Goal: Task Accomplishment & Management: Complete application form

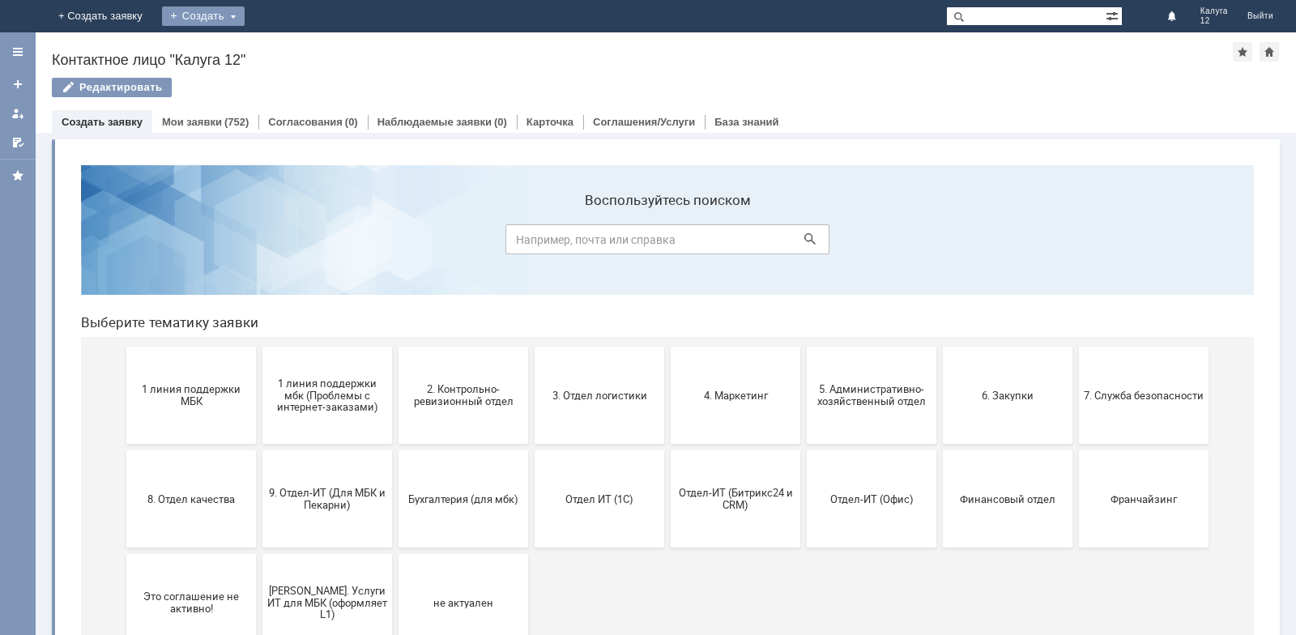
click at [245, 21] on div "Создать" at bounding box center [203, 15] width 83 height 19
click at [288, 52] on link "Заявка" at bounding box center [226, 48] width 123 height 19
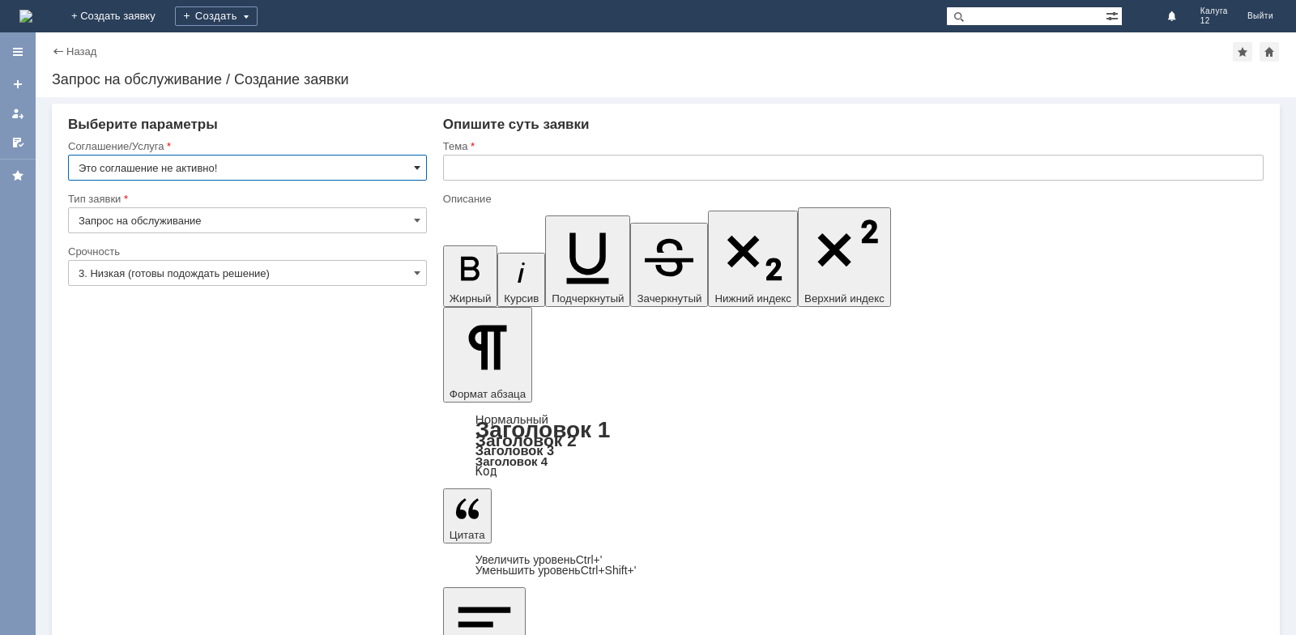
click at [420, 169] on span at bounding box center [417, 167] width 6 height 13
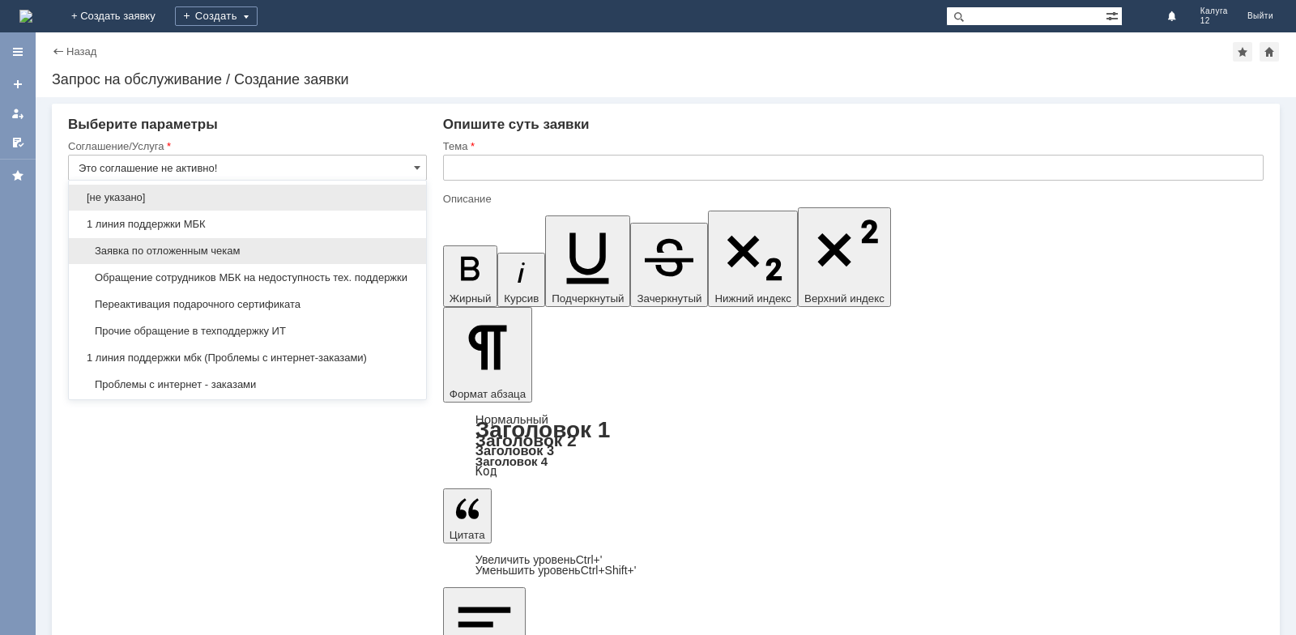
click at [314, 255] on span "Заявка по отложенным чекам" at bounding box center [248, 251] width 338 height 13
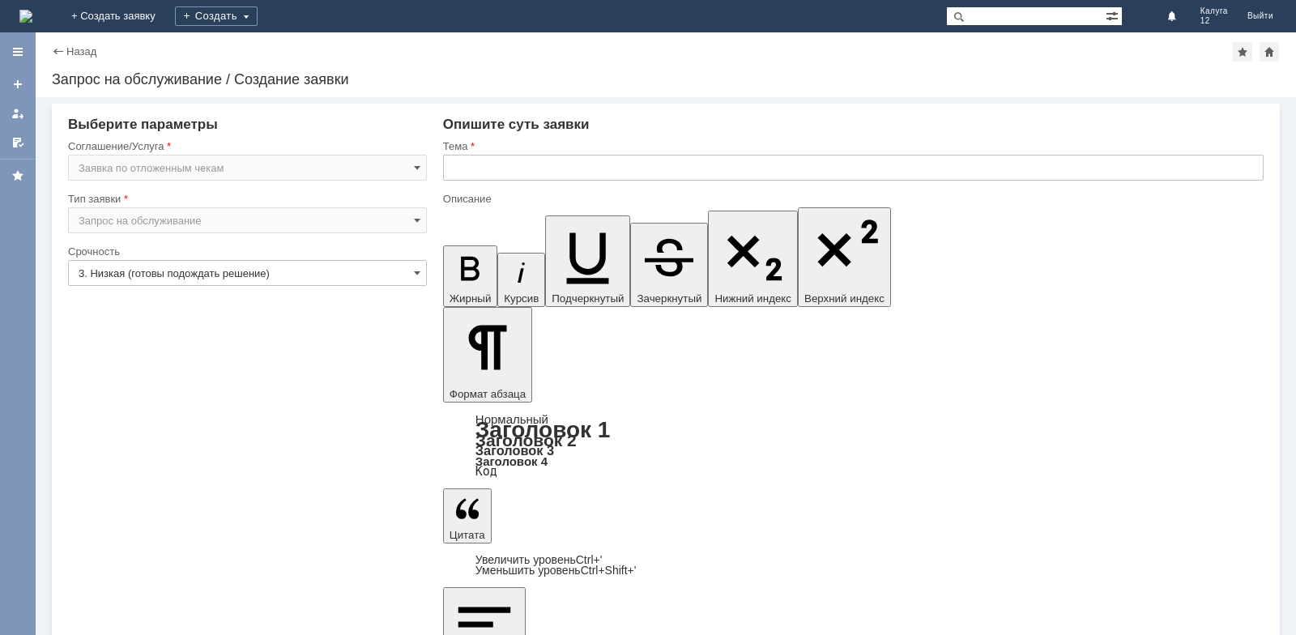
type input "Заявка по отложенным чекам"
click at [481, 167] on input "text" at bounding box center [853, 168] width 821 height 26
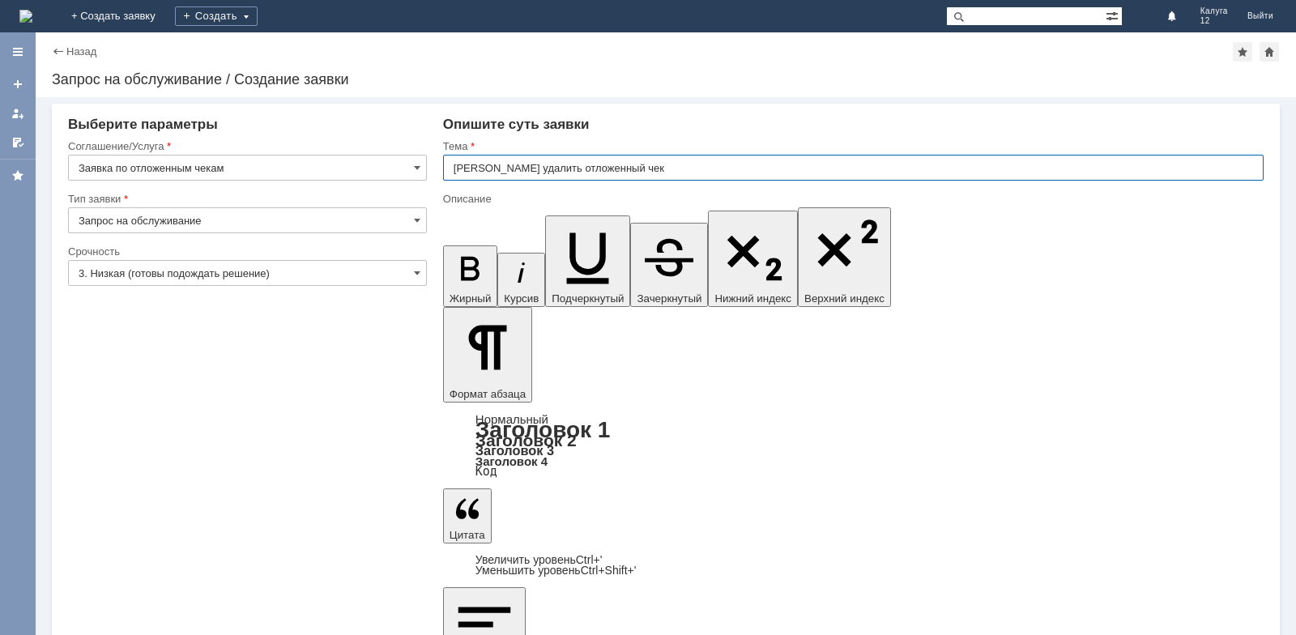
type input "[PERSON_NAME] удалить отложенный чек"
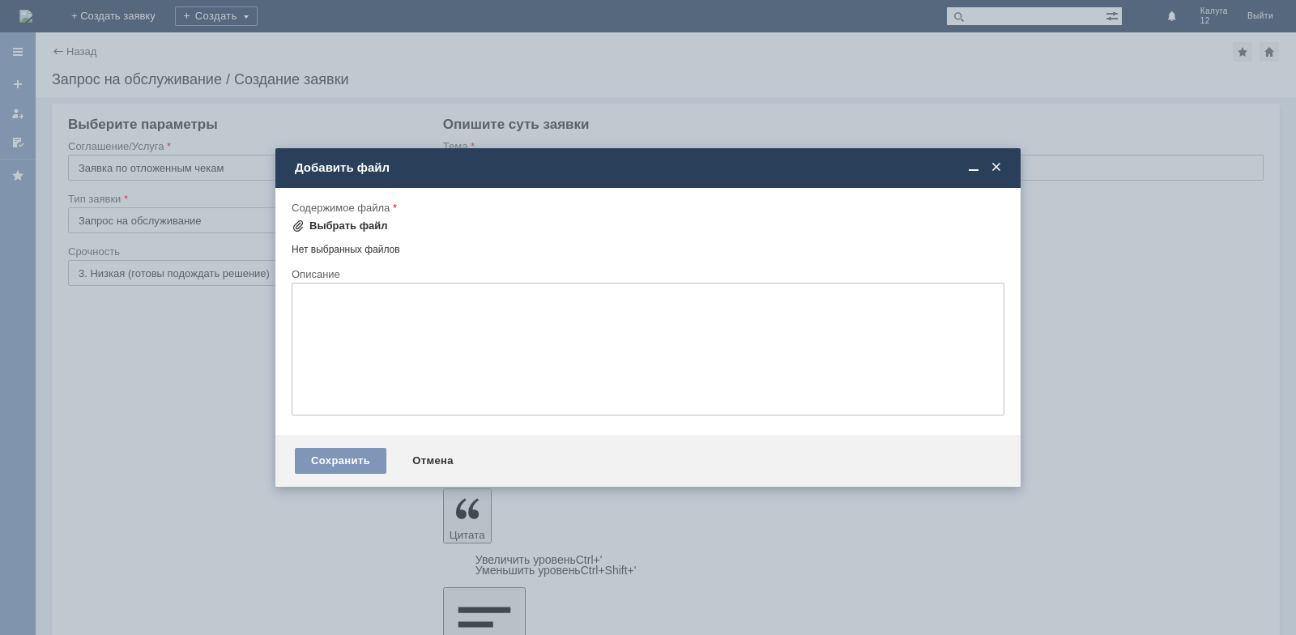
click at [351, 228] on div "Выбрать файл" at bounding box center [348, 226] width 79 height 13
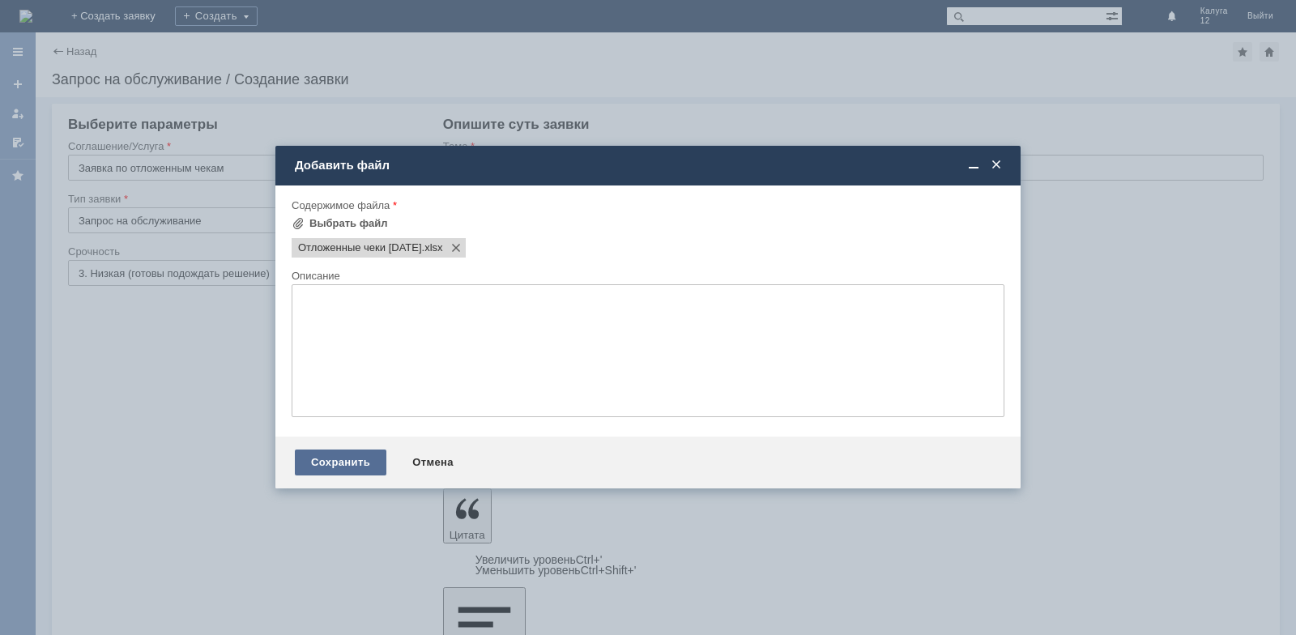
click at [353, 456] on div "Сохранить" at bounding box center [341, 463] width 92 height 26
